Goal: Find specific page/section: Find specific page/section

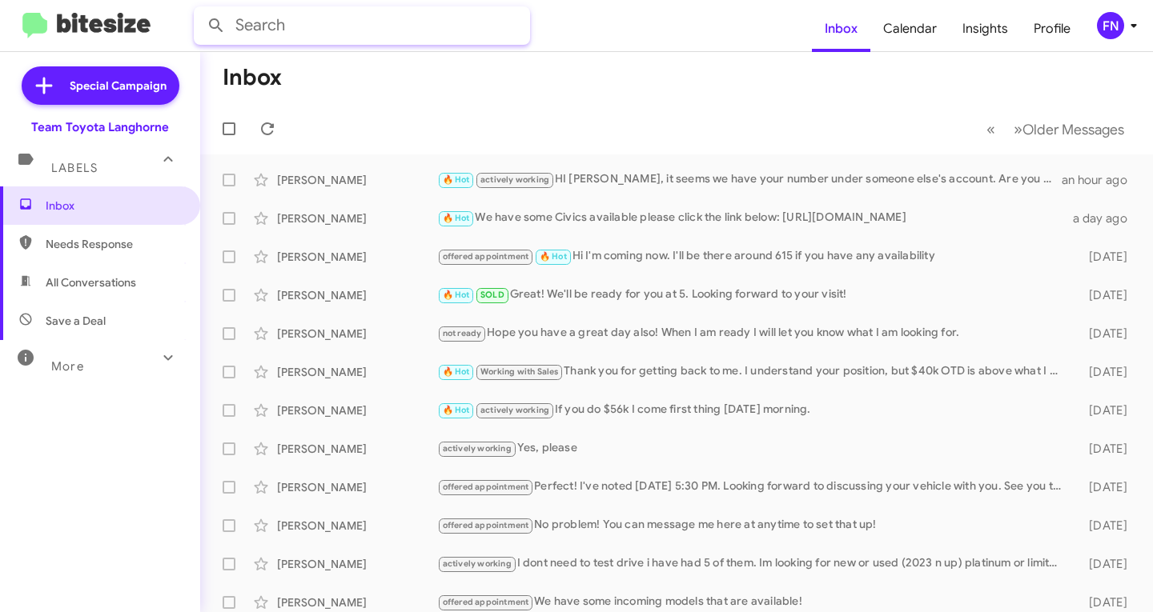
click at [371, 22] on input "text" at bounding box center [362, 25] width 336 height 38
click at [200, 10] on button at bounding box center [216, 26] width 32 height 32
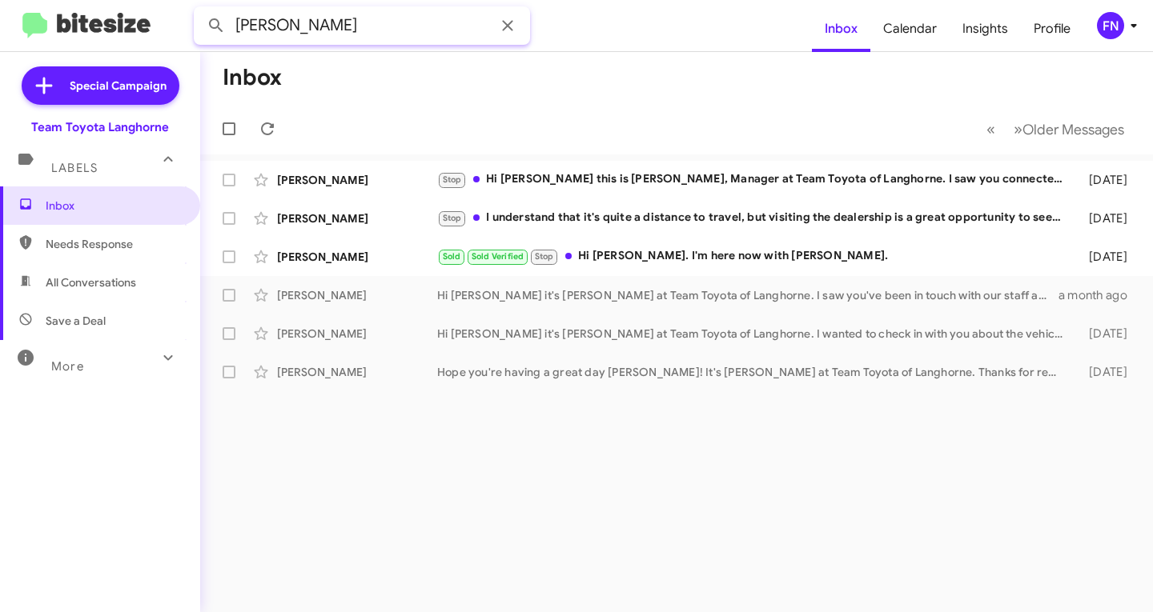
drag, startPoint x: 308, startPoint y: 30, endPoint x: -122, endPoint y: 46, distance: 431.0
click at [0, 46] on html "[PERSON_NAME] Inbox Calendar Insights Profile FN Special Campaign Team Toyota L…" at bounding box center [576, 306] width 1153 height 612
click at [200, 10] on button at bounding box center [216, 26] width 32 height 32
type input "[PERSON_NAME]"
click at [200, 10] on button at bounding box center [216, 26] width 32 height 32
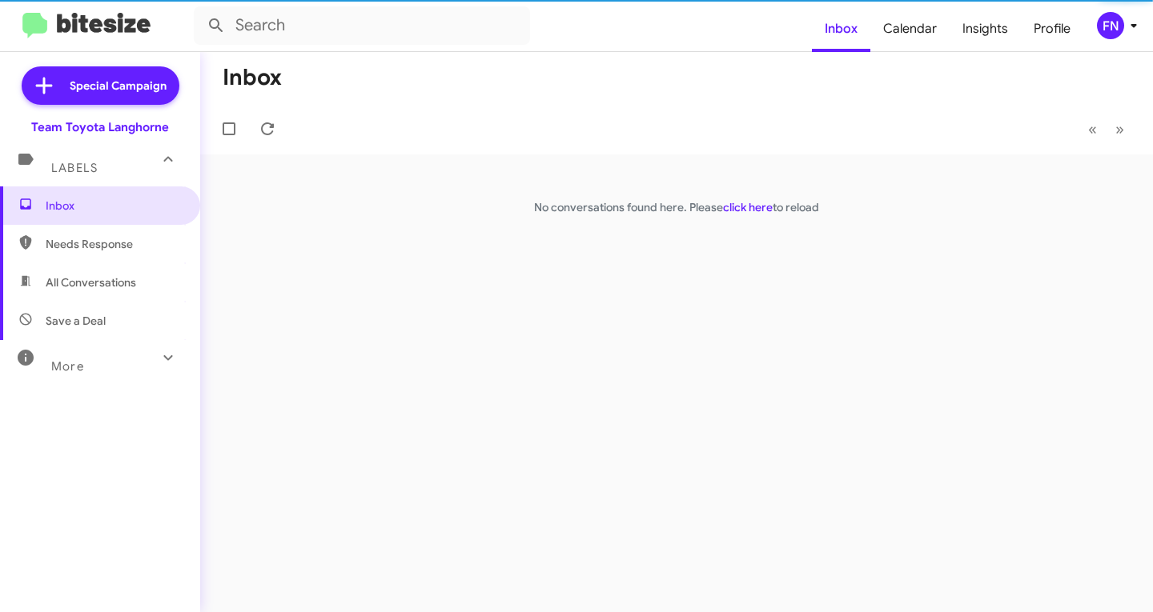
click at [120, 295] on span "All Conversations" at bounding box center [100, 282] width 200 height 38
type input "in:all-conversations"
